Goal: Navigation & Orientation: Find specific page/section

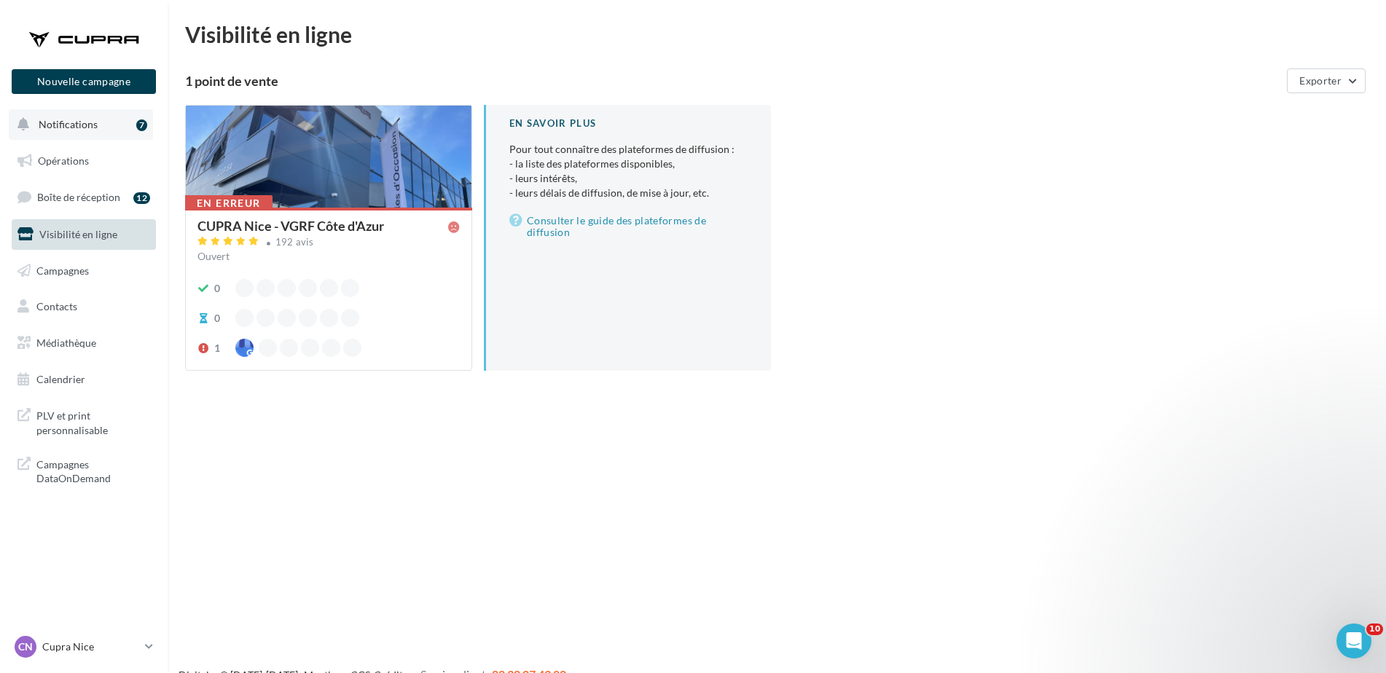
click at [51, 122] on span "Notifications" at bounding box center [68, 124] width 59 height 12
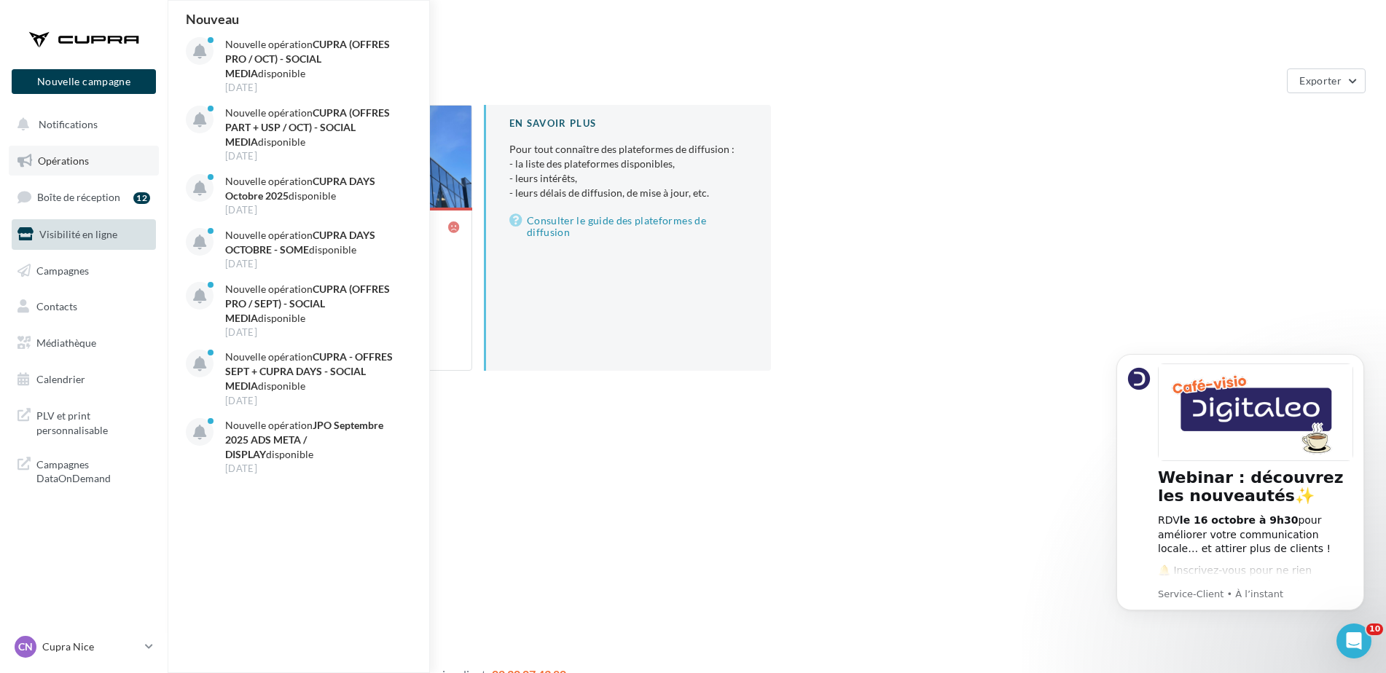
click at [52, 161] on span "Opérations" at bounding box center [63, 160] width 51 height 12
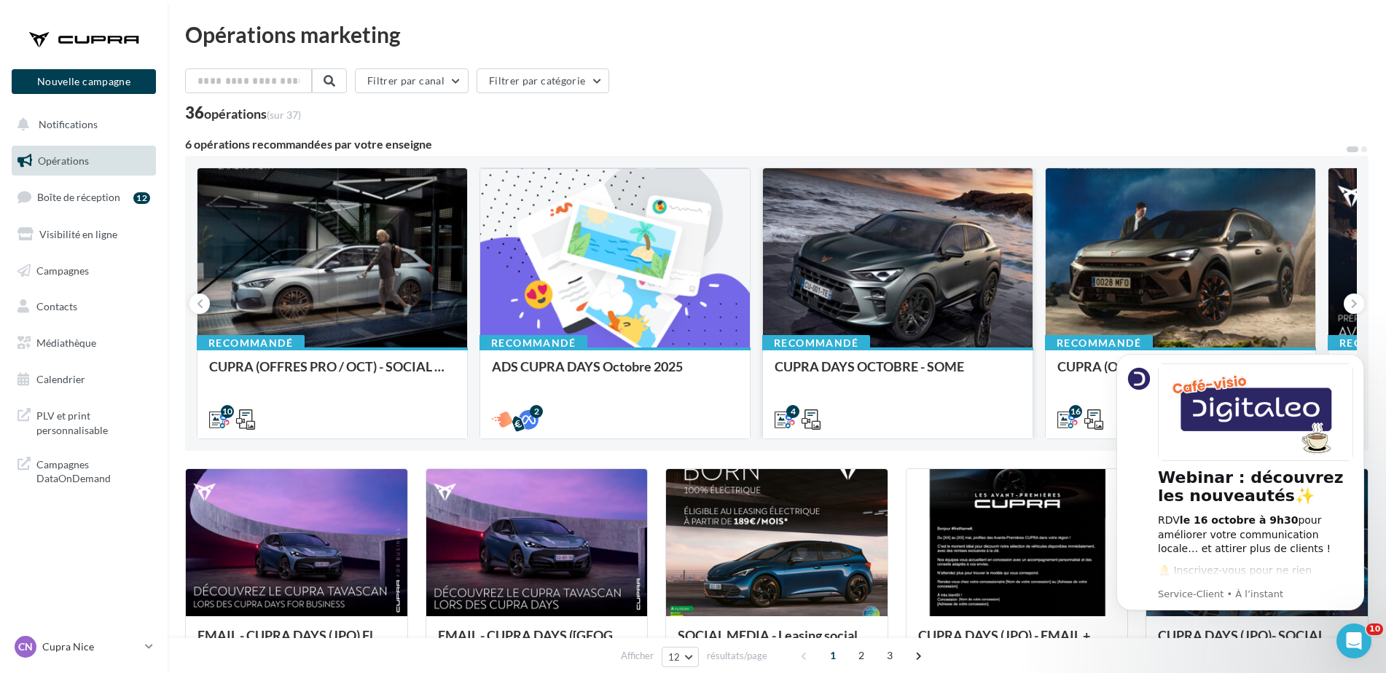
click at [946, 263] on div at bounding box center [898, 258] width 270 height 181
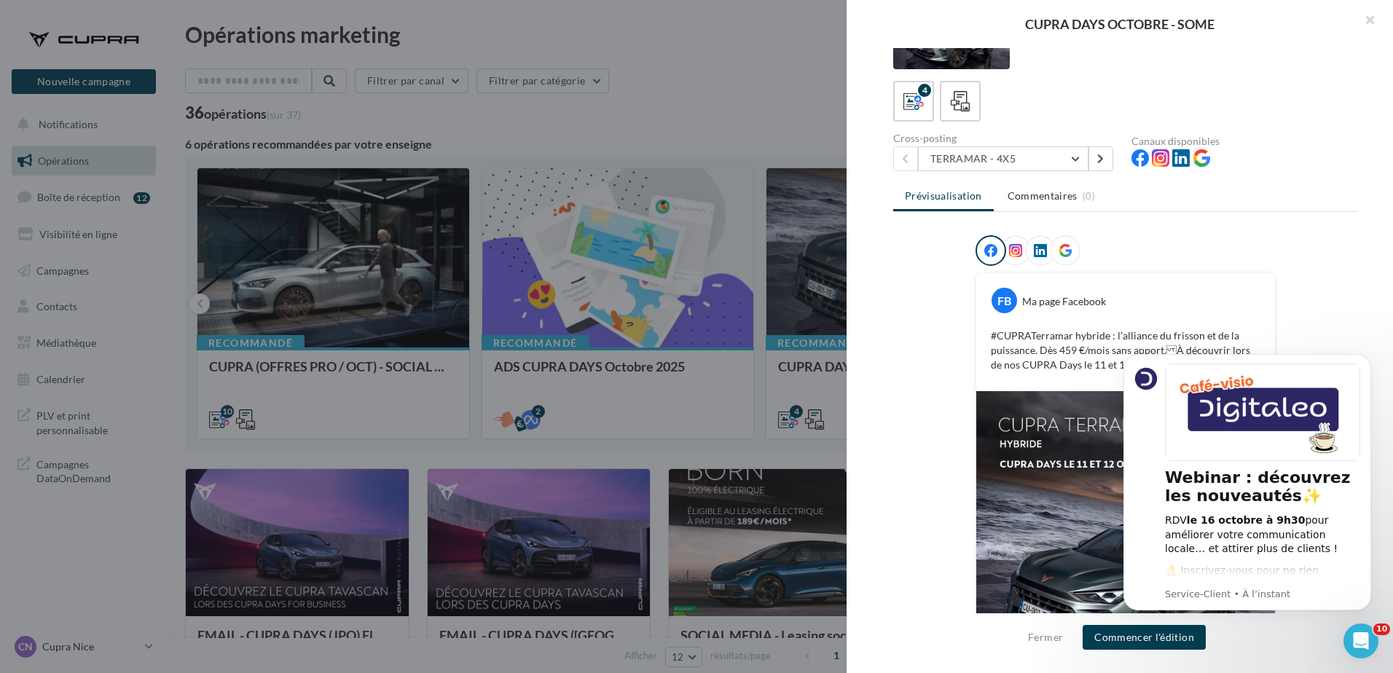
scroll to position [146, 0]
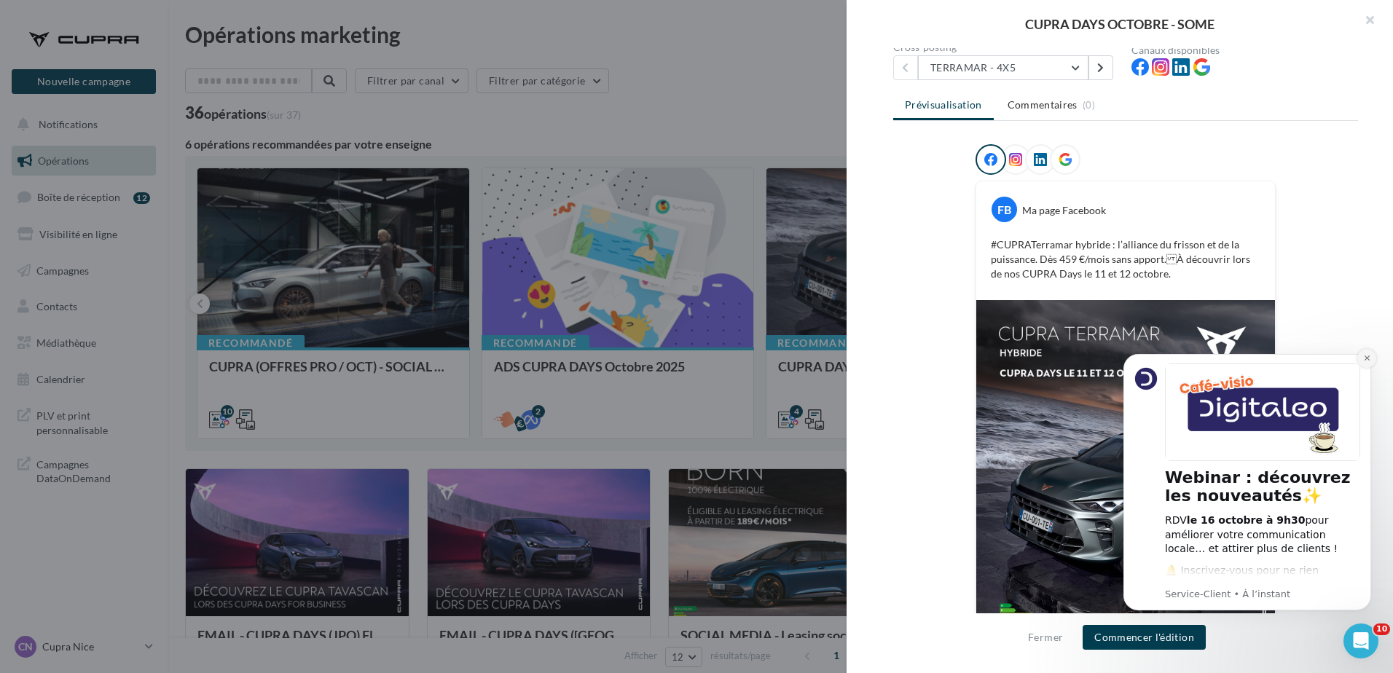
click at [1368, 358] on icon "Dismiss notification" at bounding box center [1367, 358] width 8 height 8
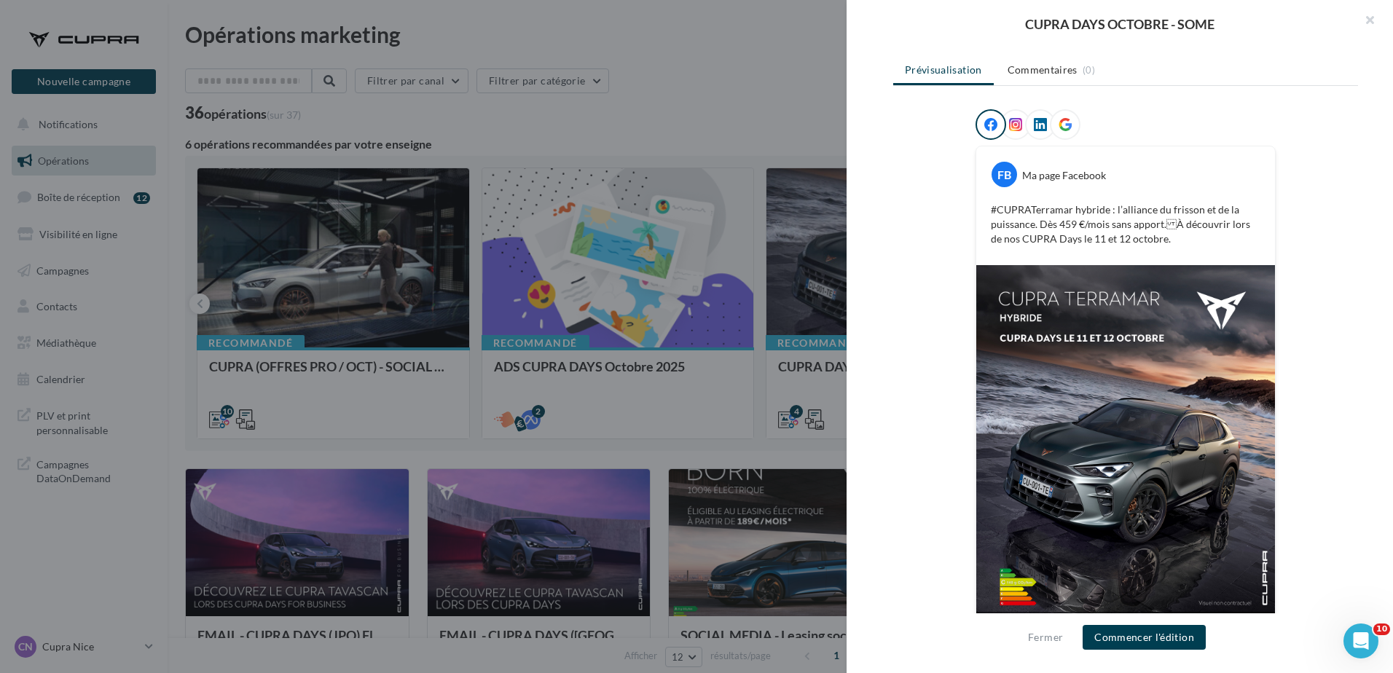
scroll to position [212, 0]
